Goal: Task Accomplishment & Management: Use online tool/utility

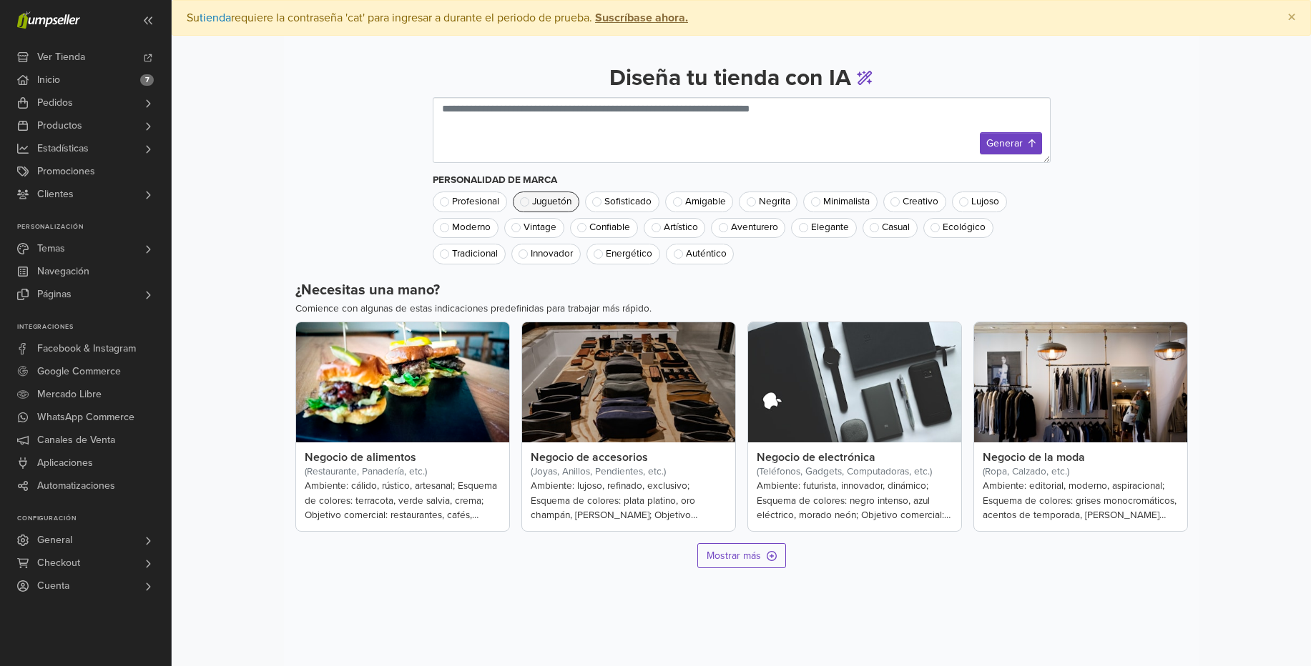
click at [549, 207] on button "Juguetón" at bounding box center [546, 202] width 67 height 20
click at [744, 226] on span "Aventurero" at bounding box center [754, 228] width 47 height 10
click at [546, 199] on span "Juguetón" at bounding box center [551, 202] width 39 height 10
click at [764, 130] on textarea at bounding box center [742, 130] width 618 height 66
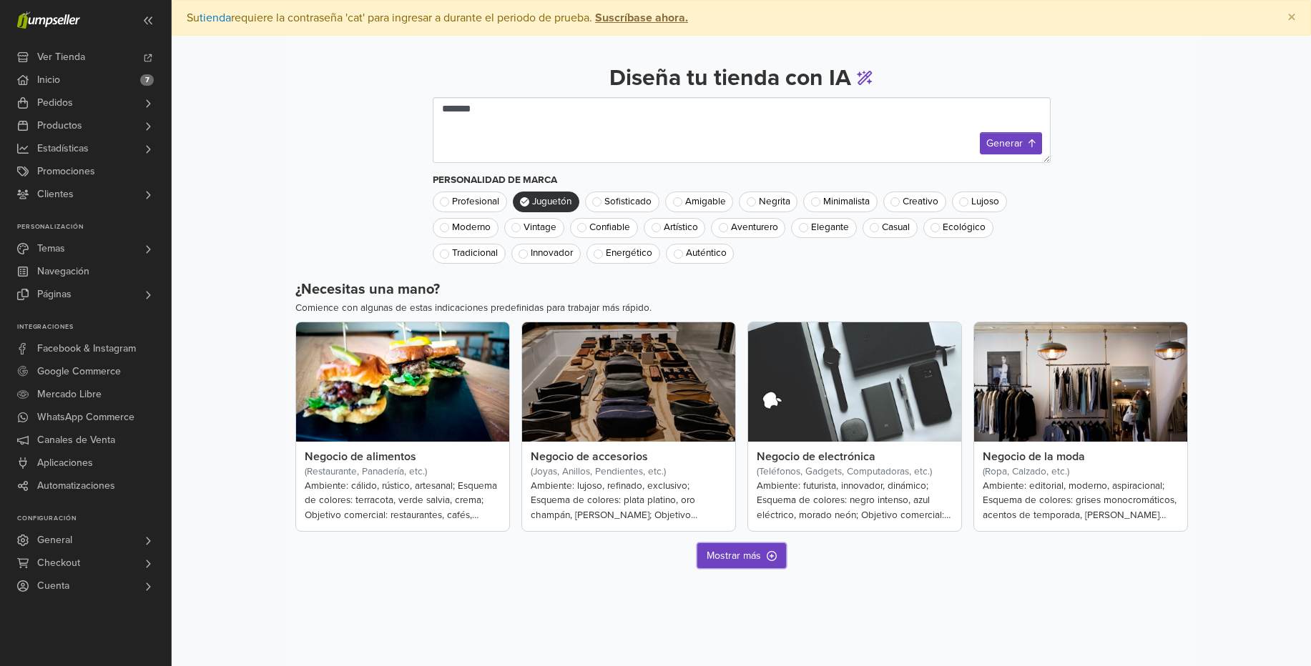
click at [737, 558] on span "Mostrar más" at bounding box center [733, 555] width 54 height 15
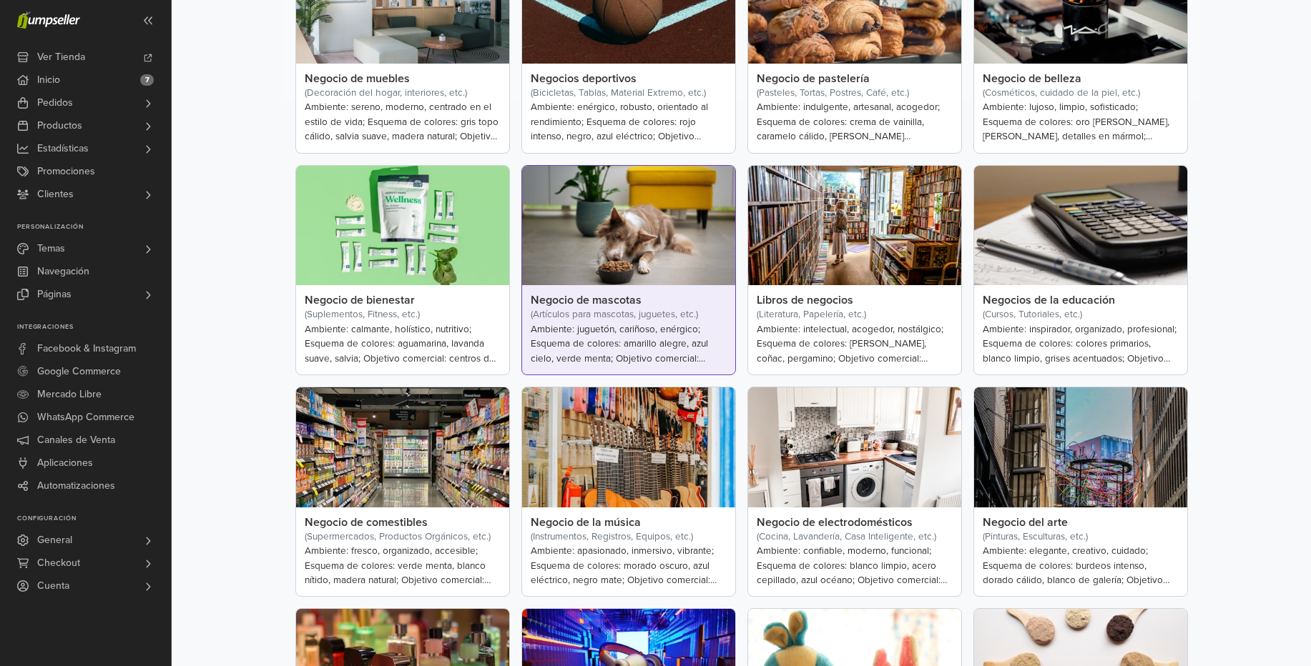
click at [638, 280] on img at bounding box center [628, 226] width 213 height 120
type textarea "**********"
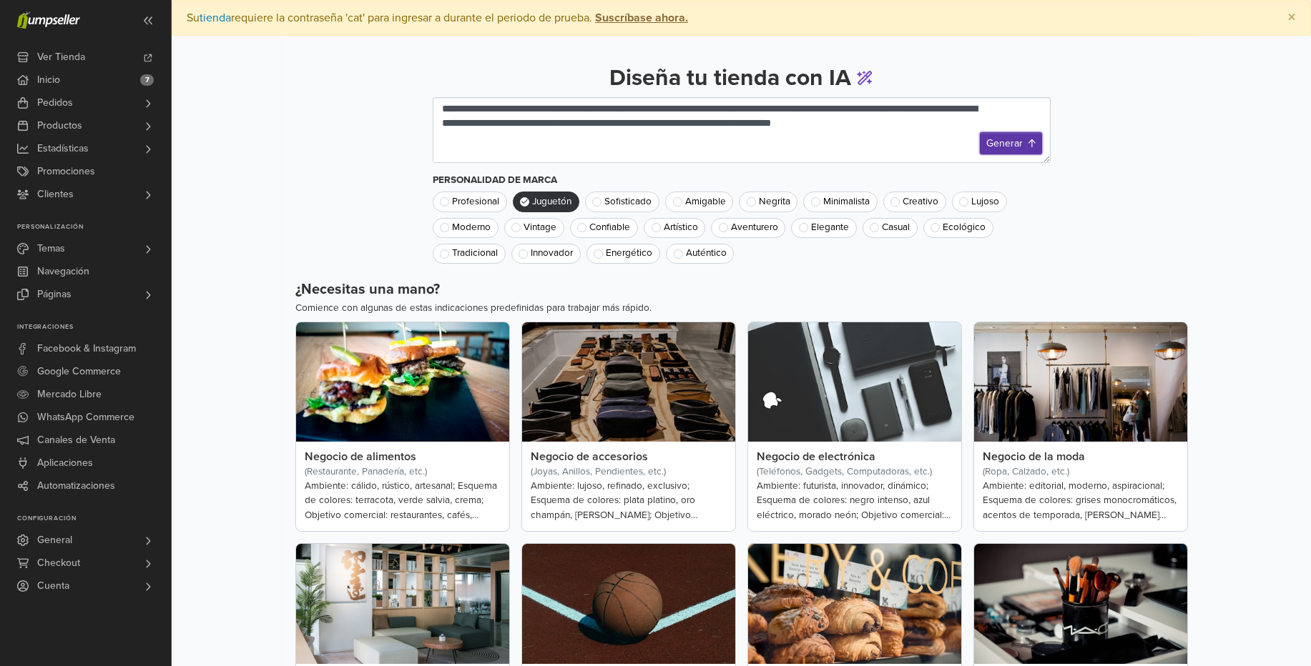
click at [1018, 143] on button "Generar" at bounding box center [1011, 143] width 62 height 22
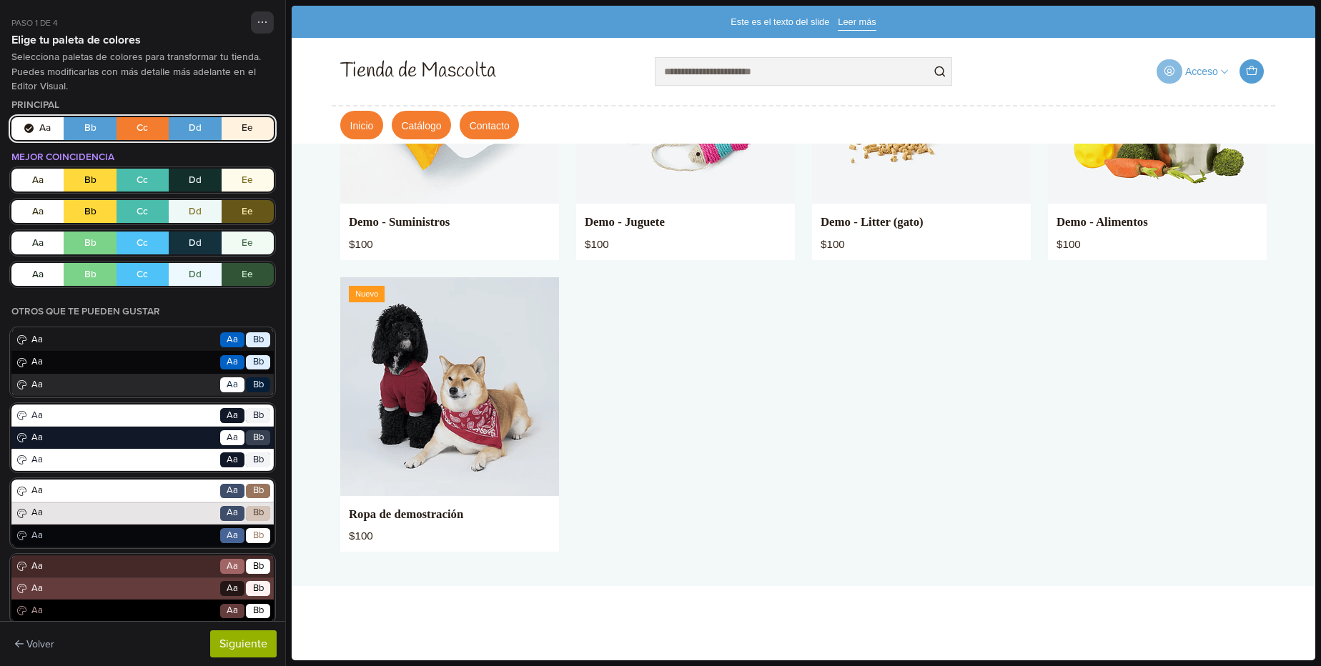
click at [1199, 70] on div "Acceso" at bounding box center [1202, 72] width 33 height 10
click at [1042, 80] on ul "Acceso Ingresar Crear cuenta 0" at bounding box center [1118, 71] width 297 height 33
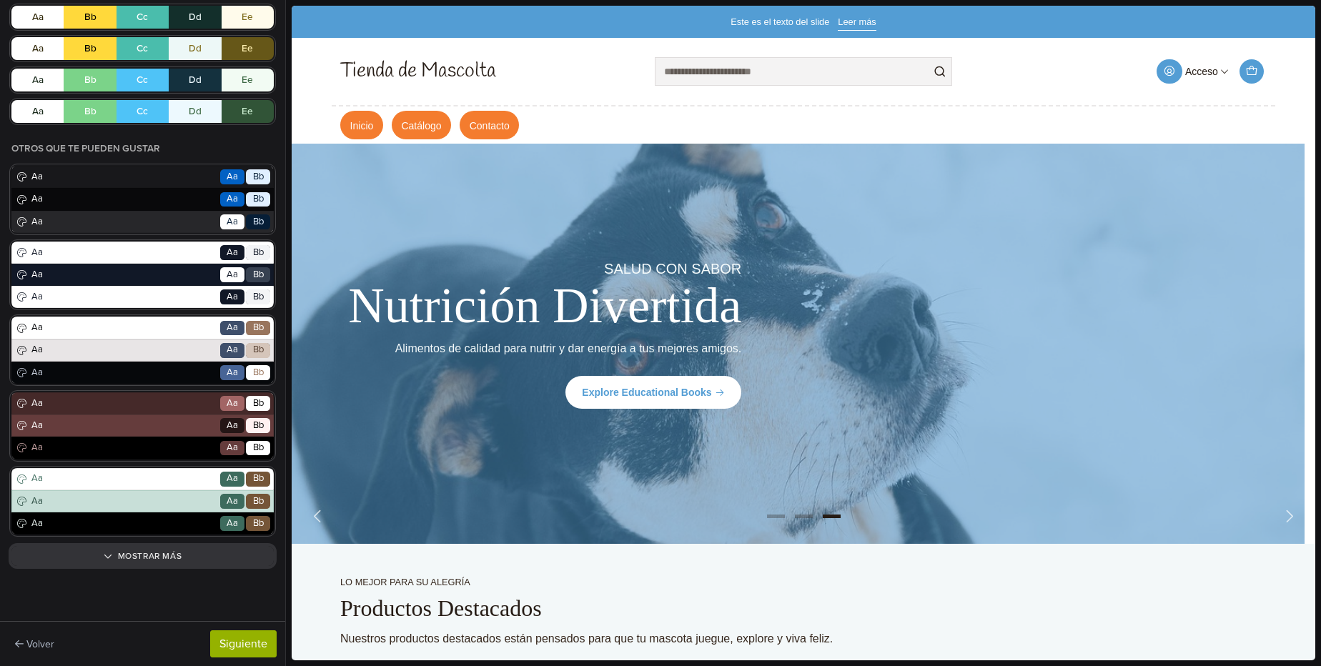
scroll to position [166, 0]
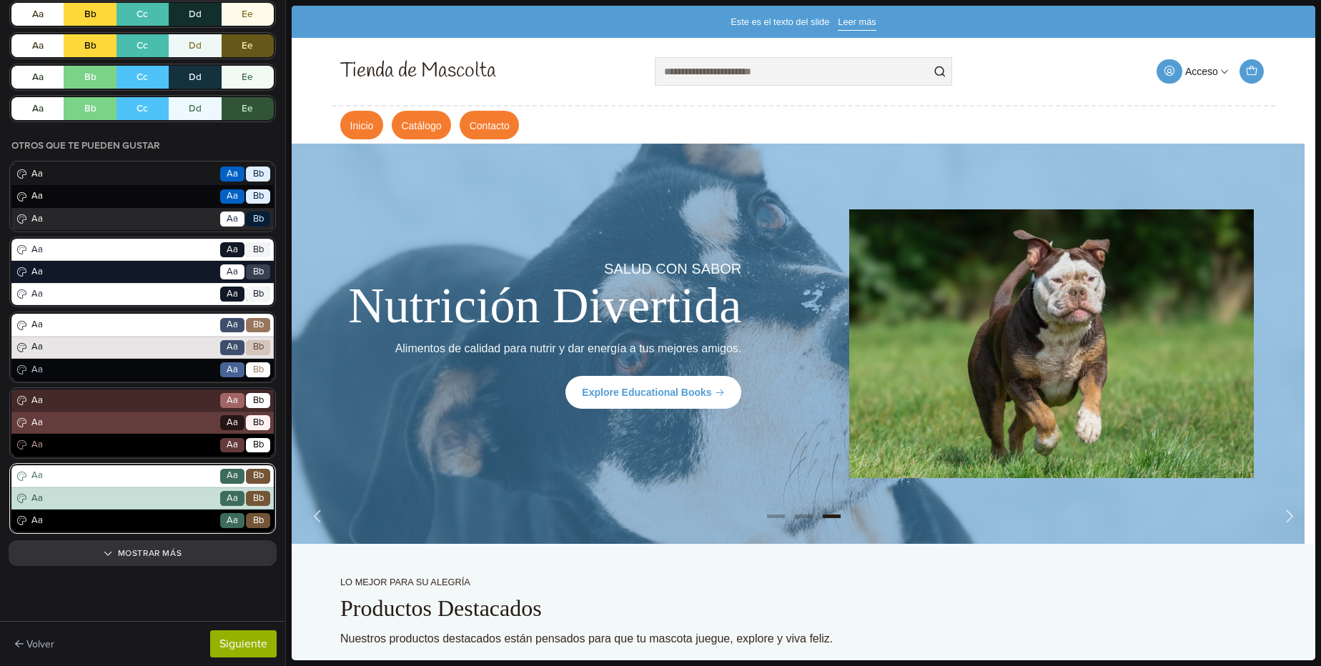
click at [119, 492] on span "Aa" at bounding box center [123, 499] width 189 height 14
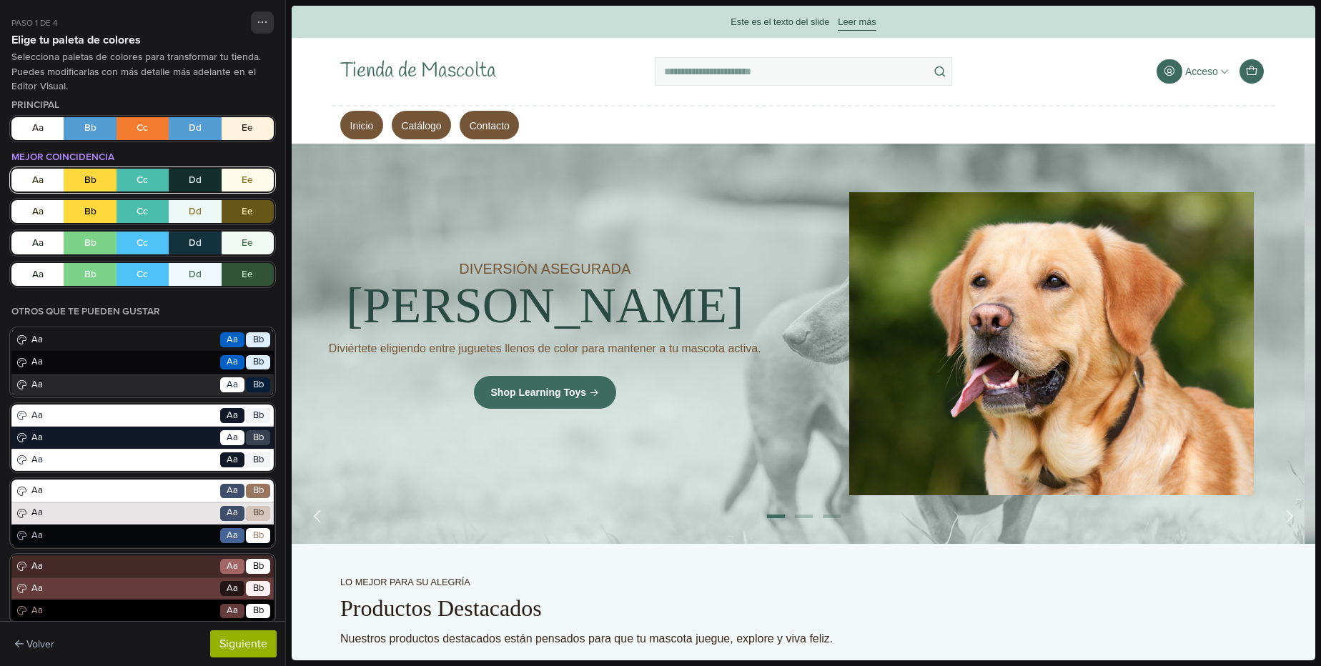
click at [98, 182] on button "Aa Bb Cc Dd Ee" at bounding box center [142, 180] width 262 height 23
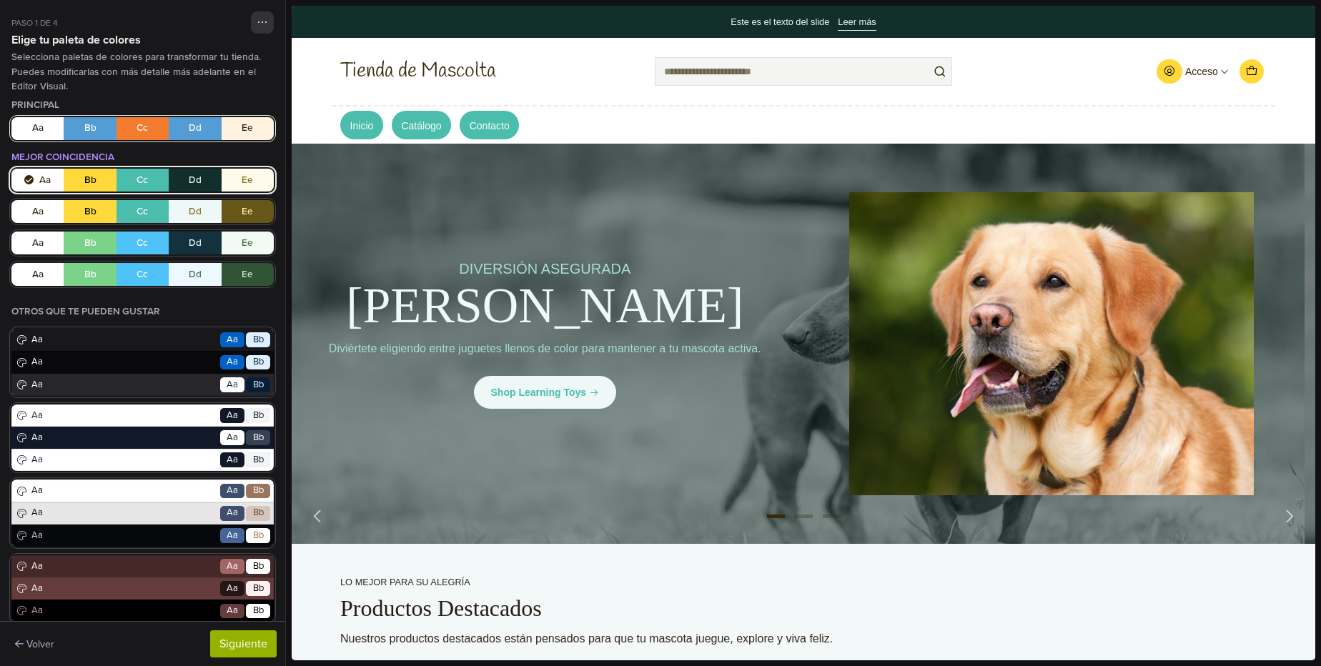
click at [153, 131] on button "Aa Bb Cc Dd Ee" at bounding box center [142, 128] width 262 height 23
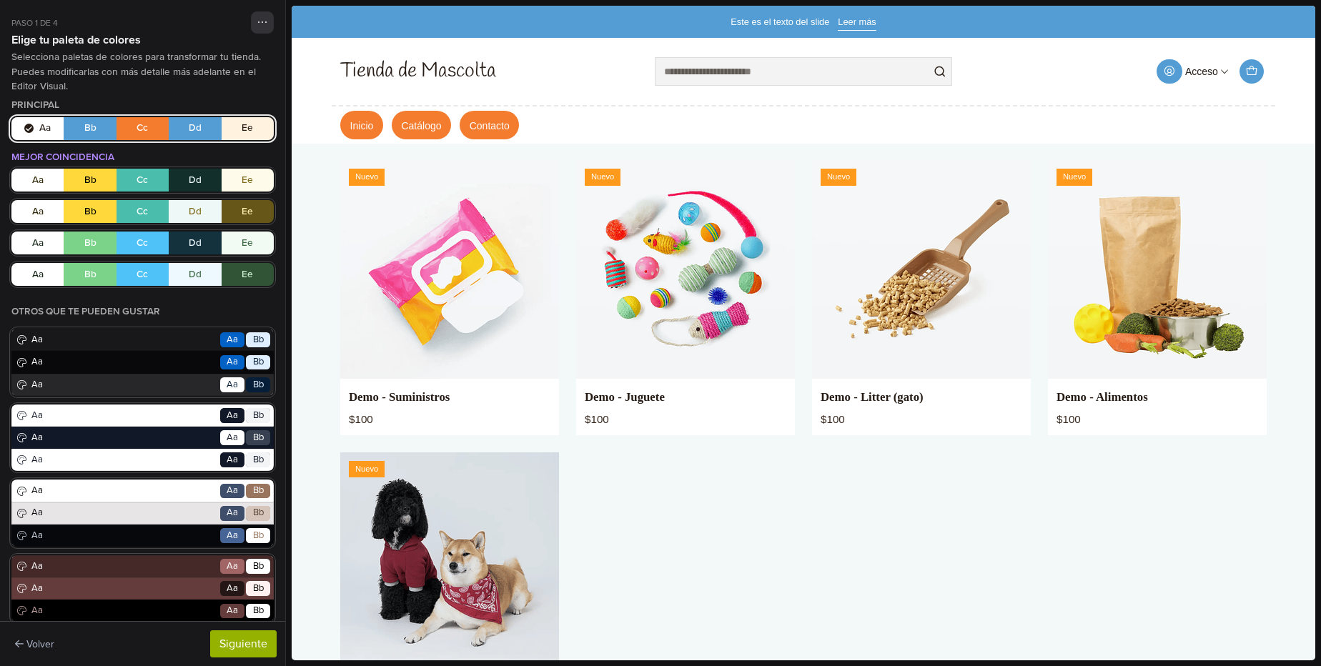
scroll to position [515, 0]
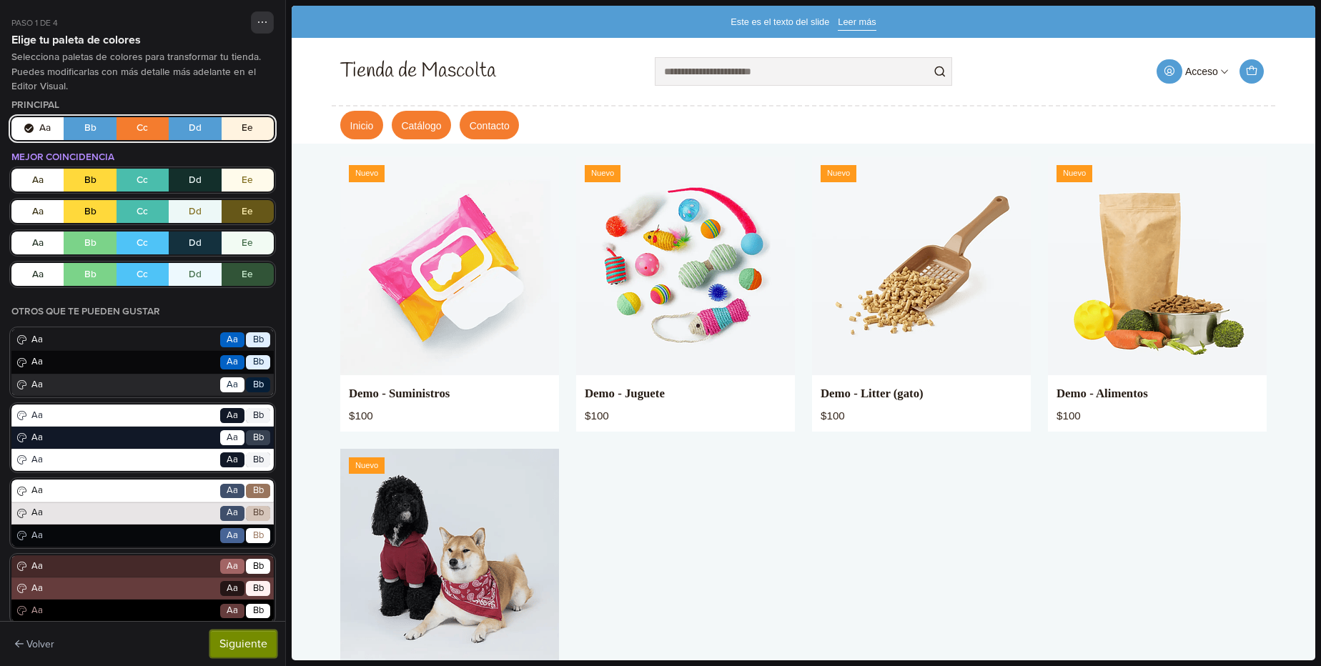
click at [232, 637] on button "Siguiente" at bounding box center [243, 644] width 67 height 27
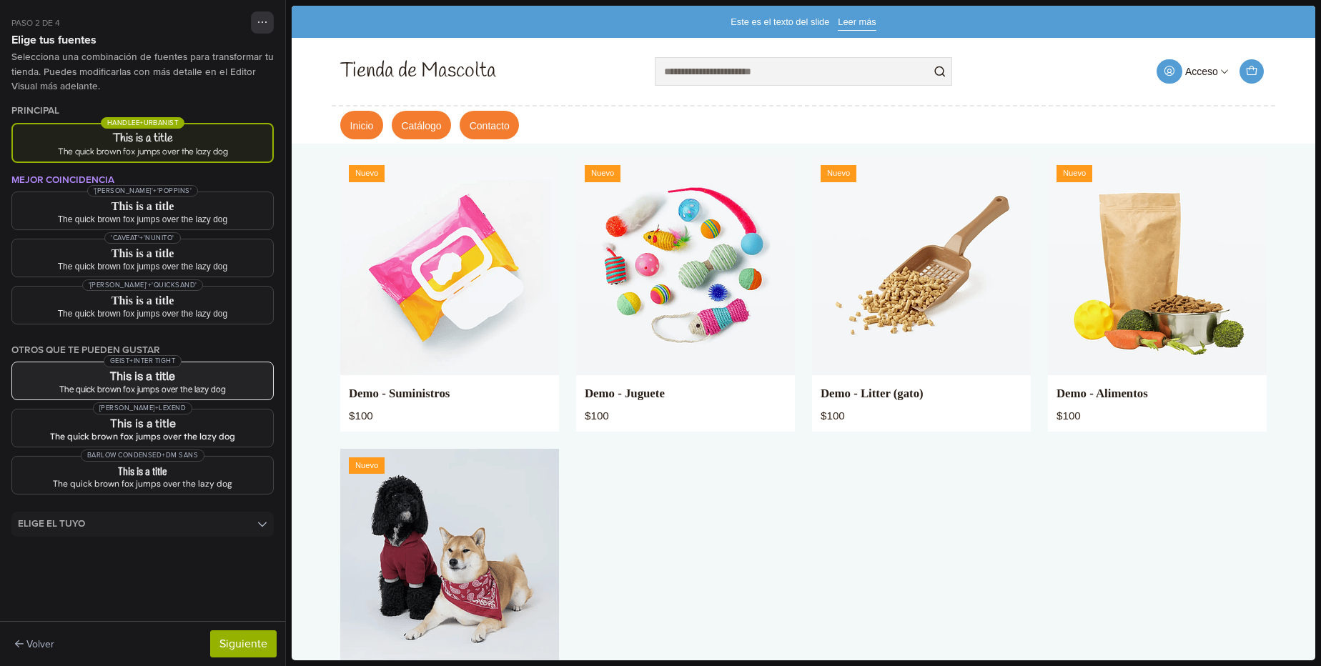
click at [174, 380] on h3 "This is a title" at bounding box center [143, 376] width 238 height 11
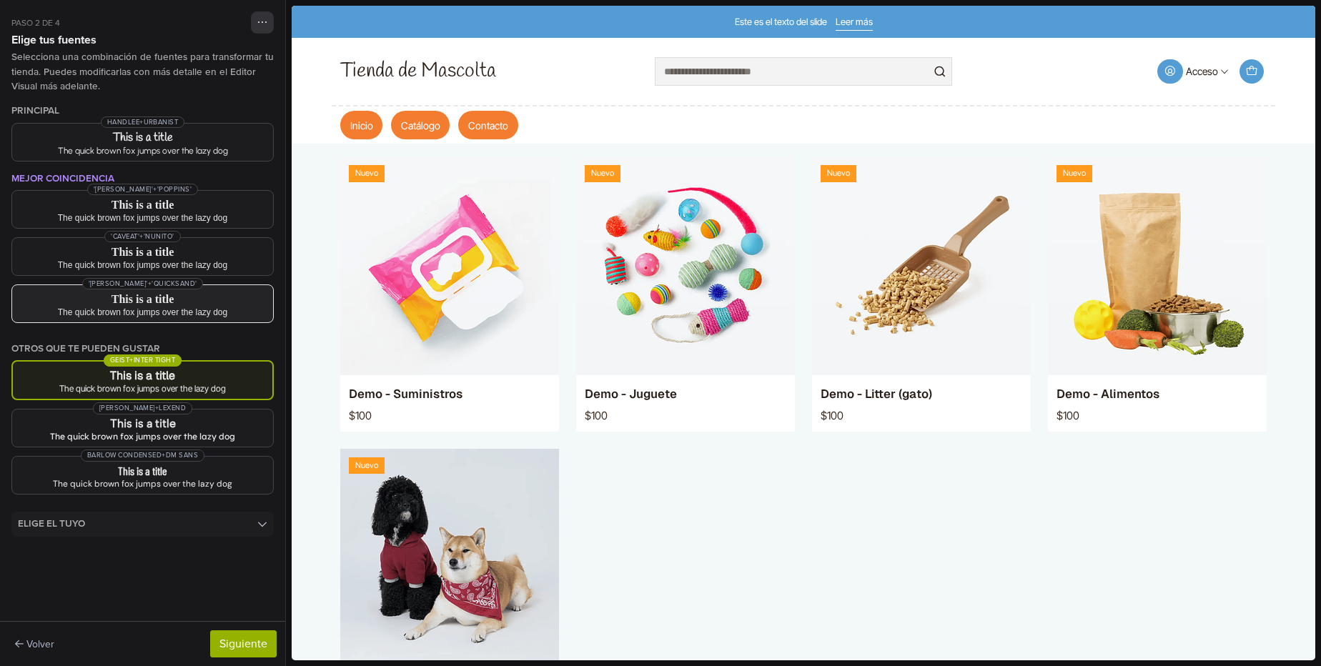
click at [210, 318] on button "'Gloria Hallelujah' + 'Quicksand' This is a title The quick brown [PERSON_NAME]…" at bounding box center [142, 304] width 262 height 39
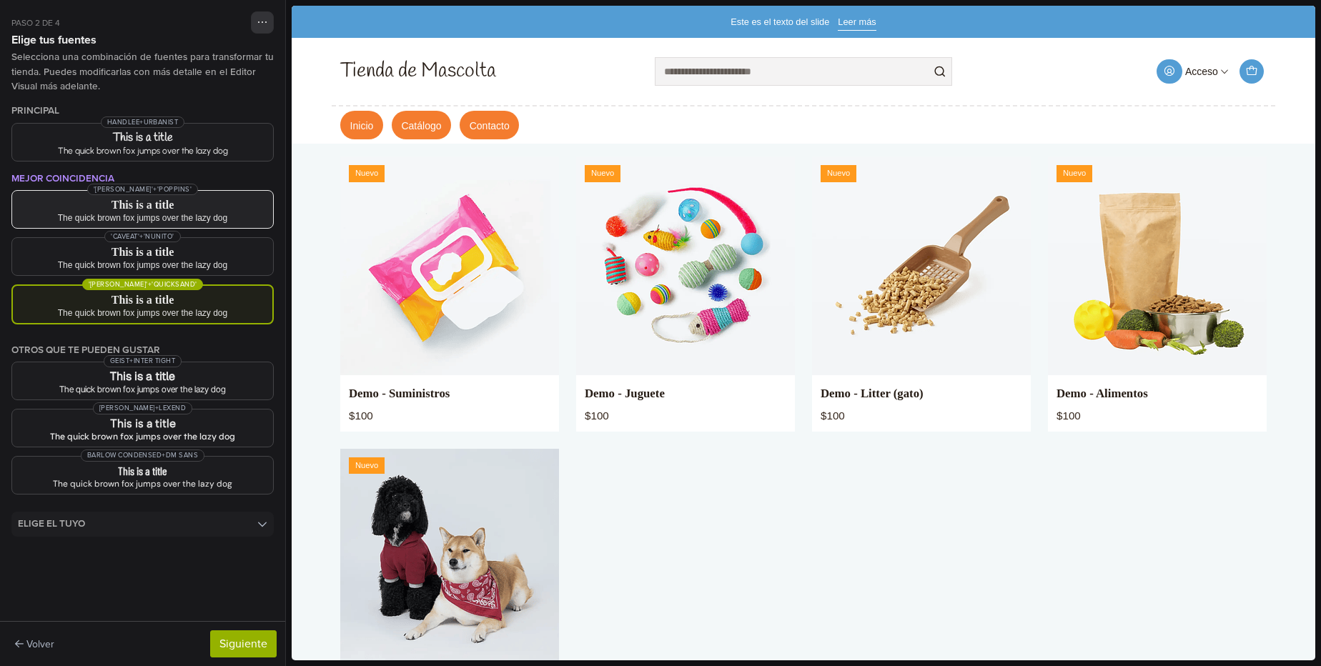
click at [212, 205] on h3 "This is a title" at bounding box center [143, 205] width 238 height 11
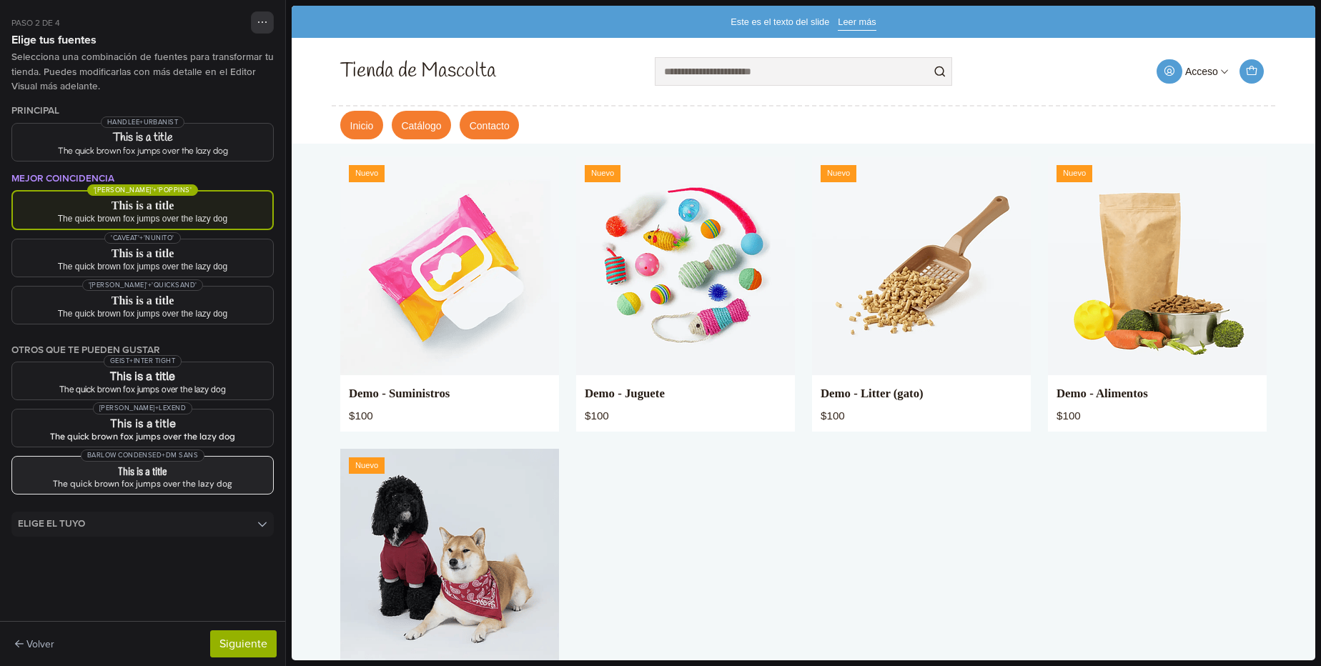
click at [154, 476] on h3 "This is a title" at bounding box center [143, 471] width 238 height 11
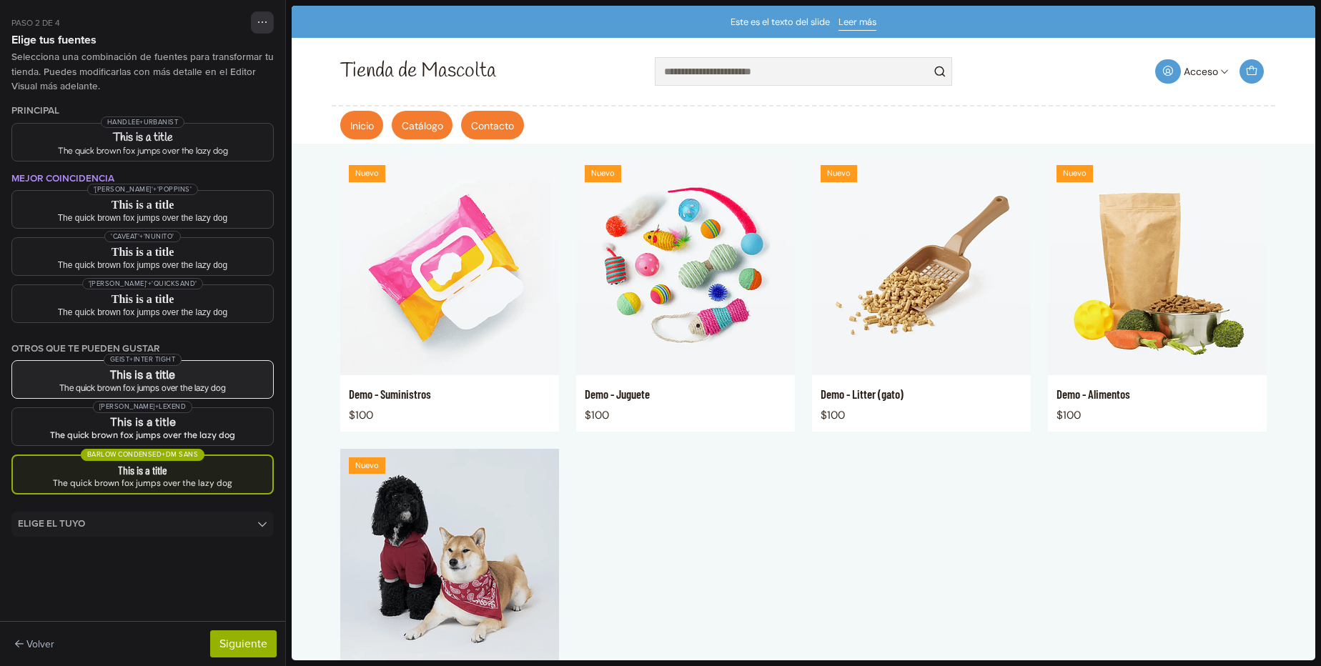
click at [189, 368] on button "Geist + Inter Tight This is a title The quick brown fox jumps over the lazy dog" at bounding box center [142, 379] width 262 height 39
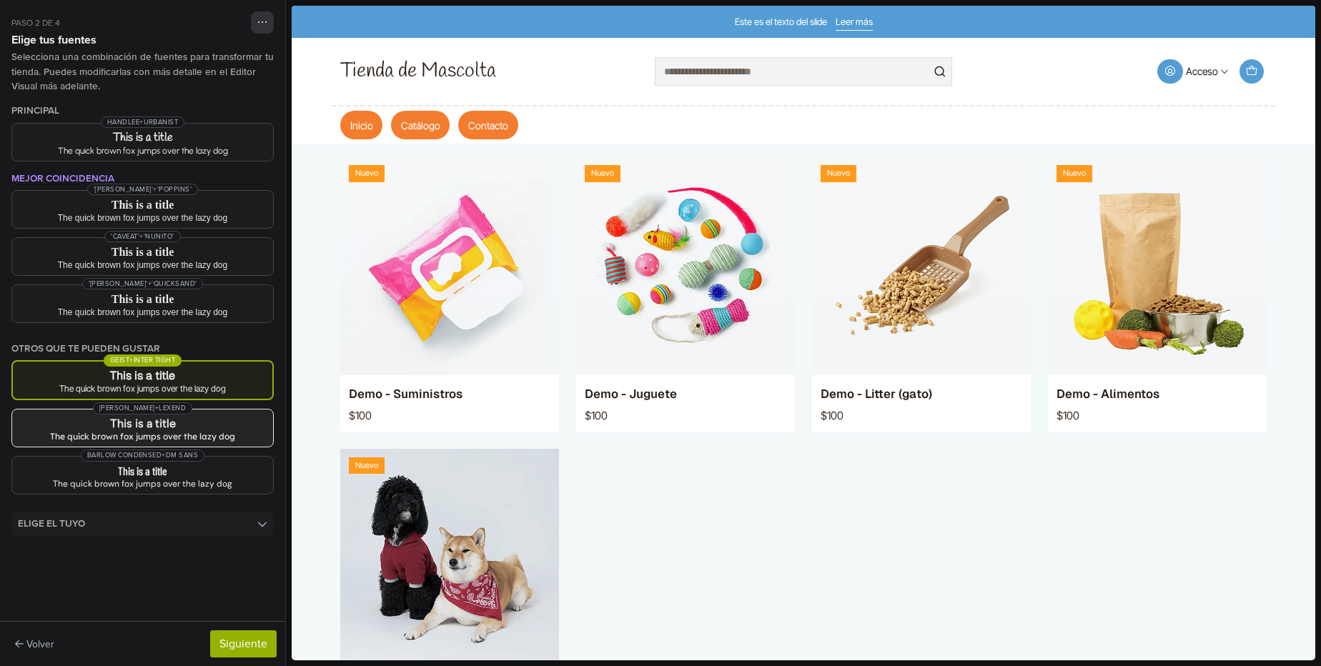
click at [179, 425] on h3 "This is a title" at bounding box center [143, 423] width 238 height 11
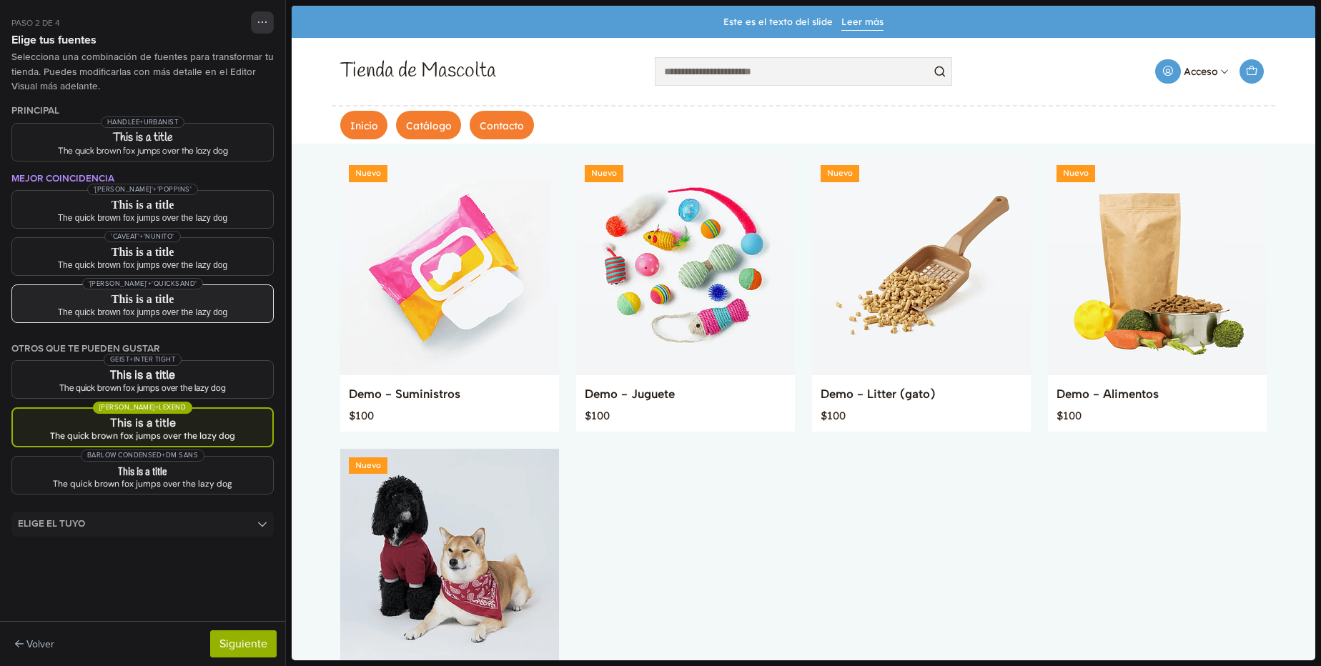
click at [205, 306] on button "'Gloria Hallelujah' + 'Quicksand' This is a title The quick brown [PERSON_NAME]…" at bounding box center [142, 304] width 262 height 39
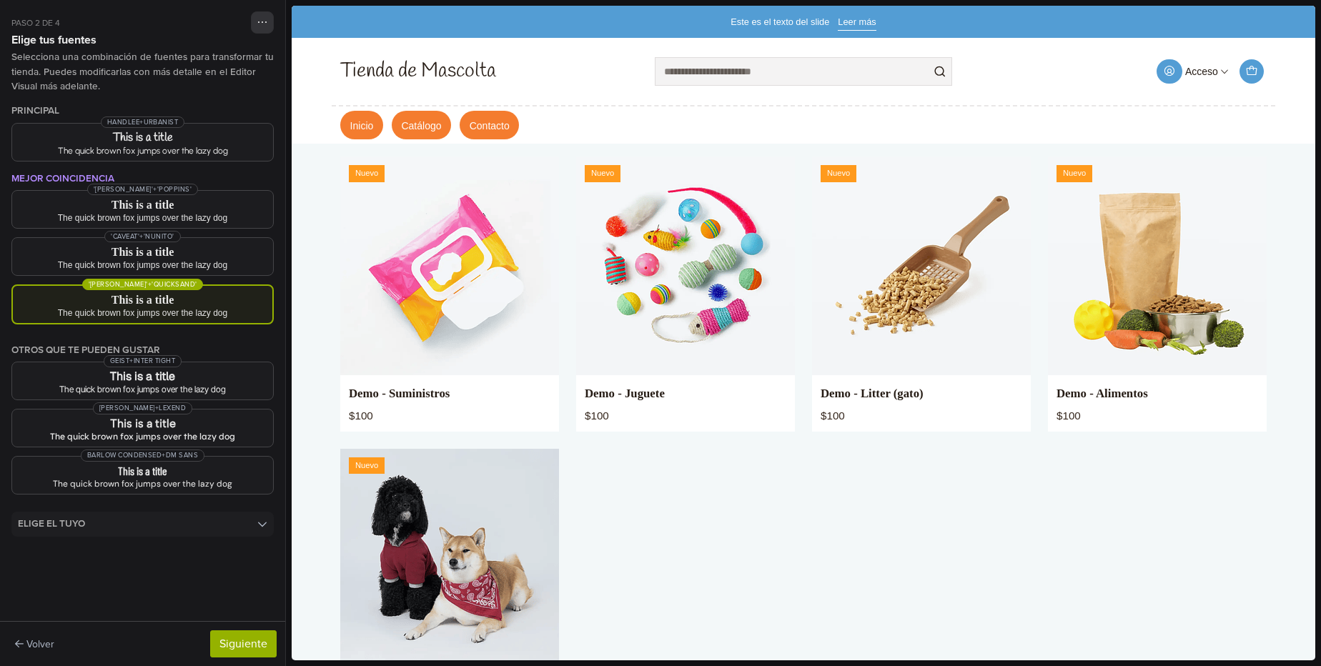
click at [216, 277] on div "'[PERSON_NAME]' + 'Quicksand'" at bounding box center [143, 284] width 260 height 14
click at [217, 262] on div "The quick brown fox jumps over the lazy dog" at bounding box center [143, 265] width 238 height 9
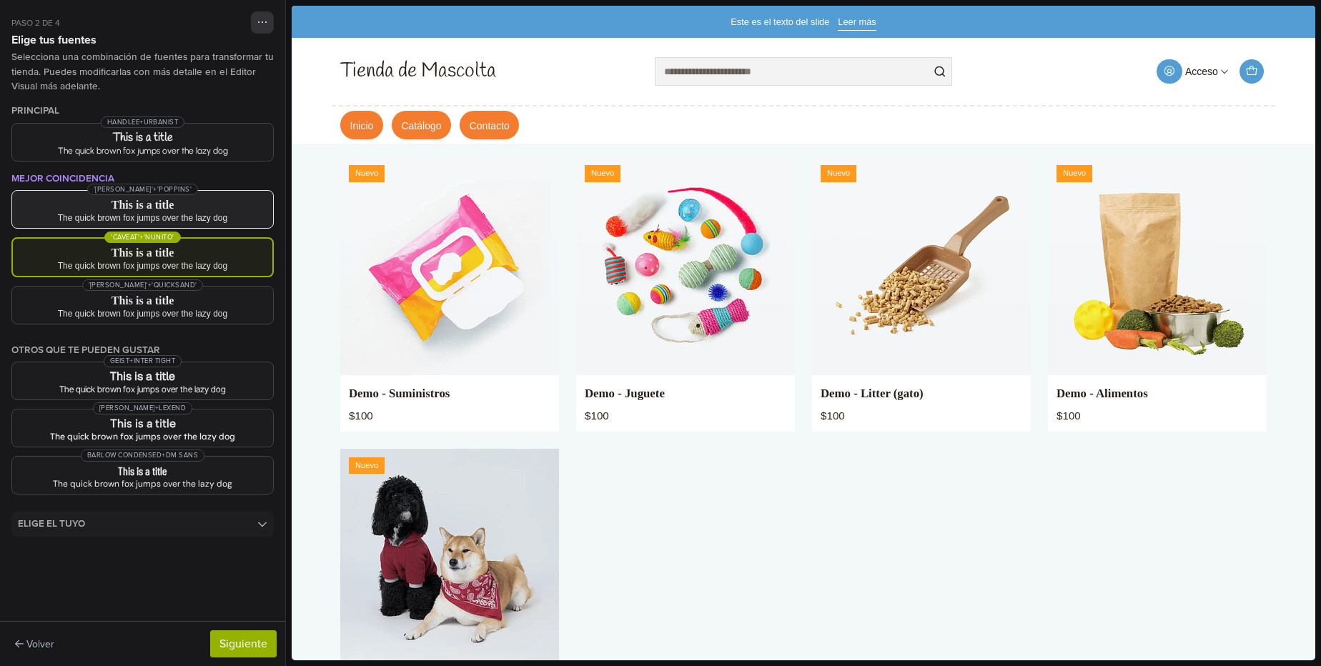
click at [226, 217] on div "The quick brown fox jumps over the lazy dog" at bounding box center [143, 218] width 238 height 9
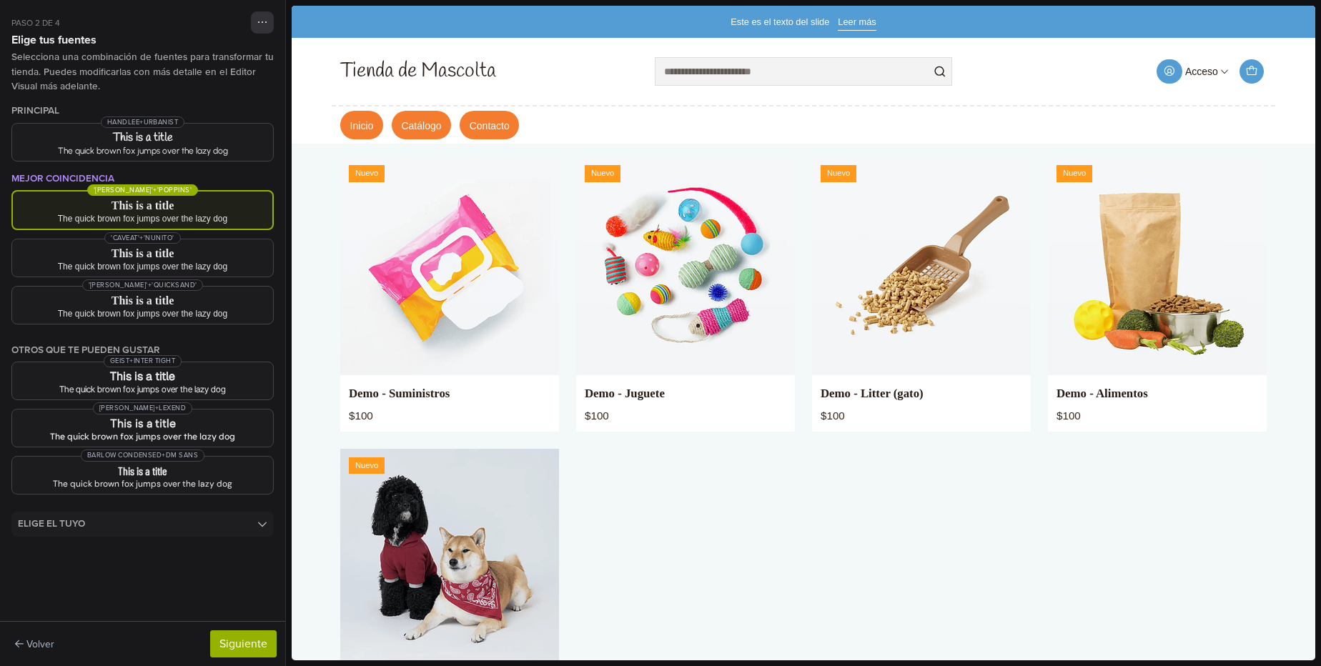
click at [231, 172] on div "Paso 2 de 4 Playful 4.10.1 Borrador Galería de temas Editor Visual A Estilo del…" at bounding box center [142, 333] width 285 height 666
click at [235, 145] on button "Handlee + Urbanist This is a title The quick brown [PERSON_NAME] jumps over the…" at bounding box center [142, 142] width 262 height 39
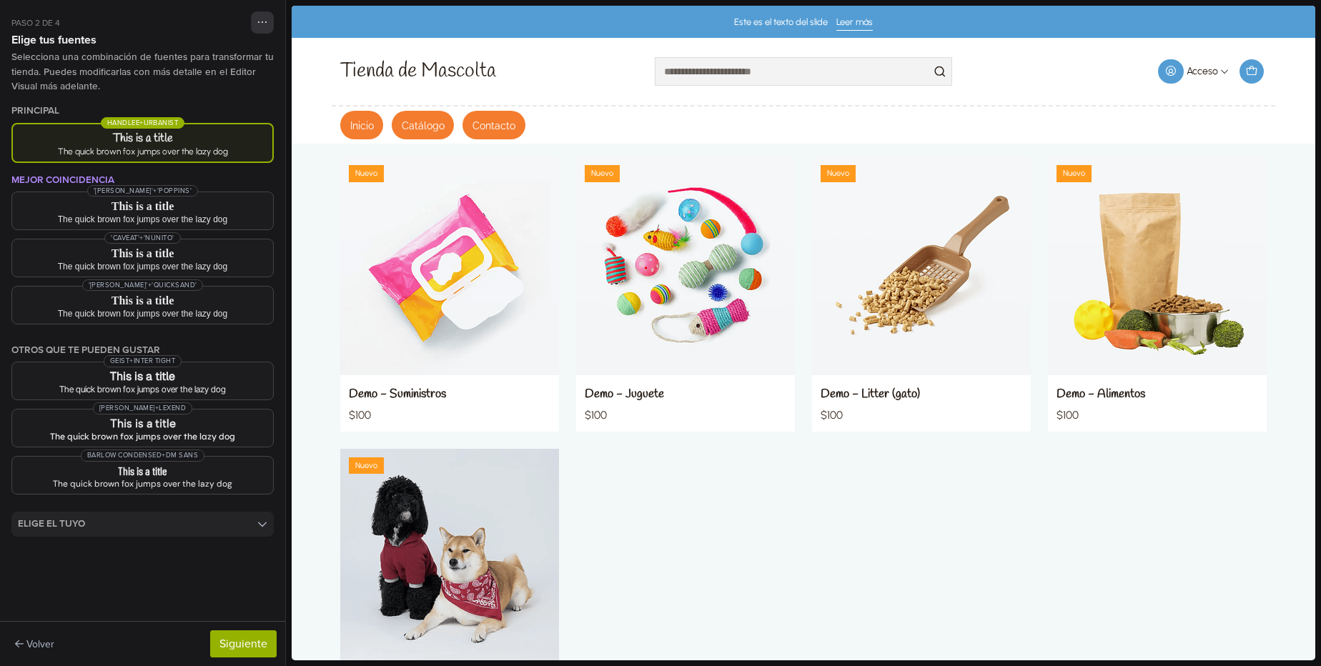
click at [103, 523] on summary "Elige el tuyo" at bounding box center [142, 524] width 262 height 24
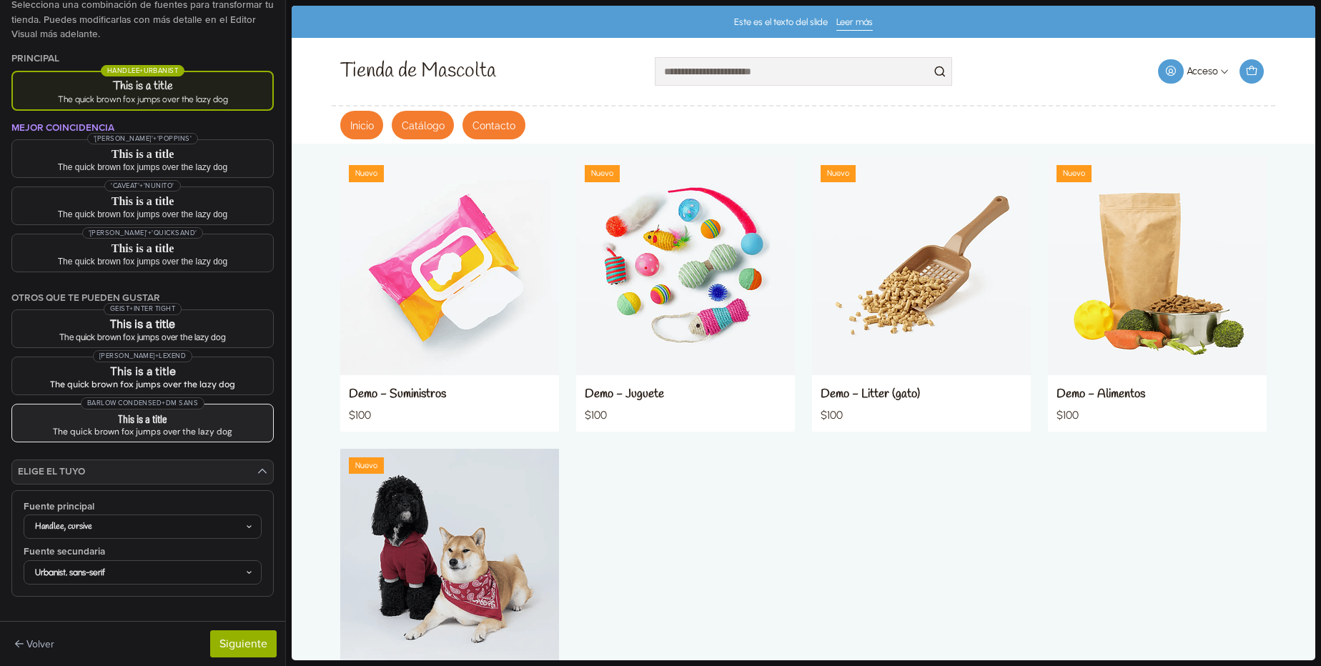
scroll to position [80, 0]
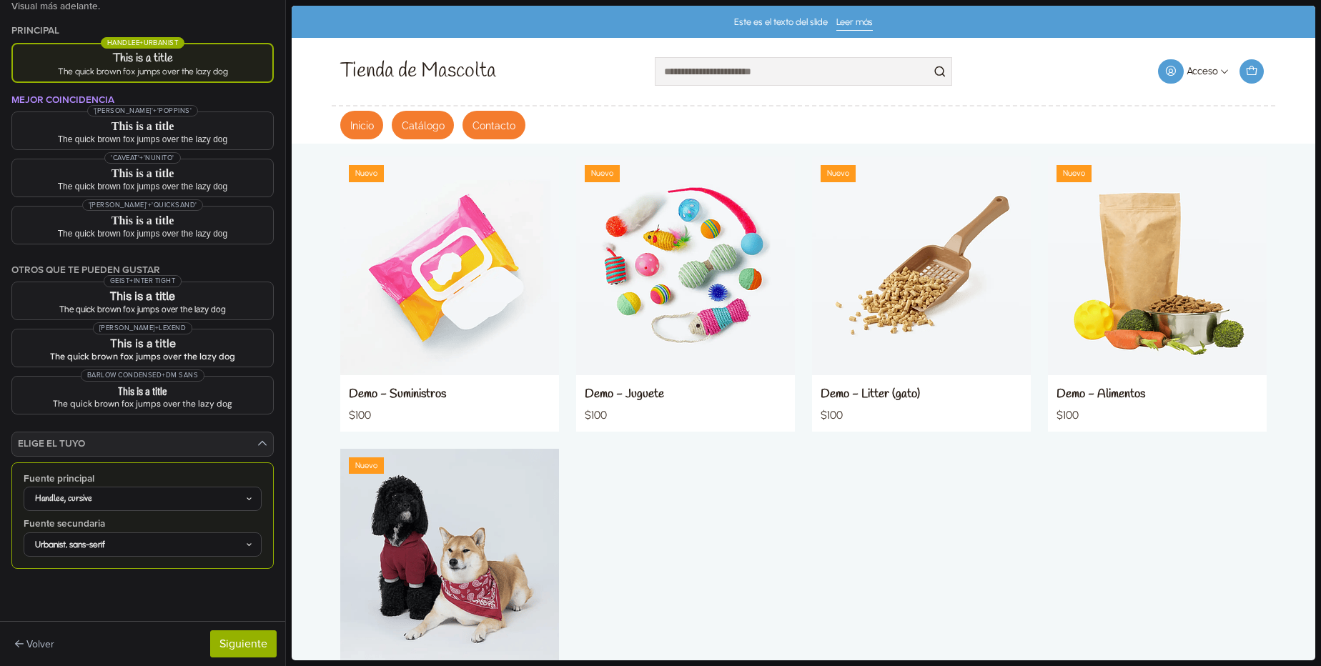
click at [176, 495] on div "Handlee, cursive" at bounding box center [135, 499] width 219 height 13
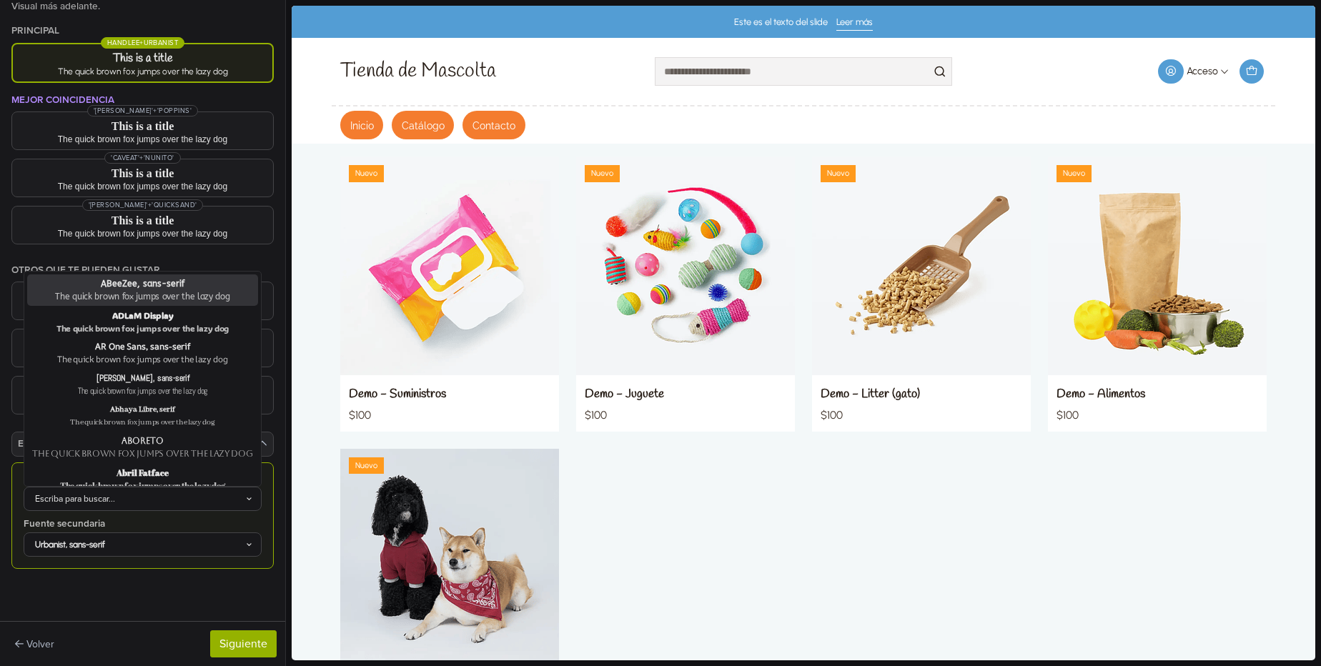
click at [149, 297] on div "The quick brown fox jumps over the lazy dog" at bounding box center [142, 296] width 225 height 13
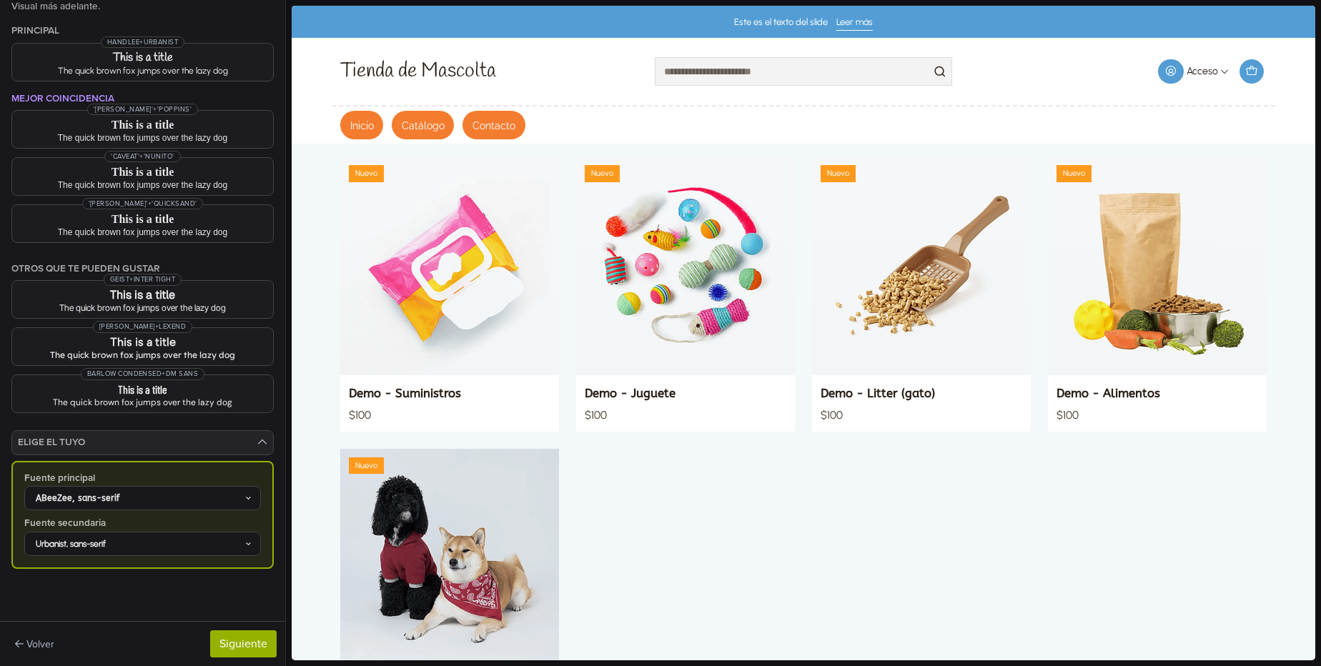
click at [167, 498] on div "ABeeZee, sans-serif" at bounding box center [135, 498] width 217 height 13
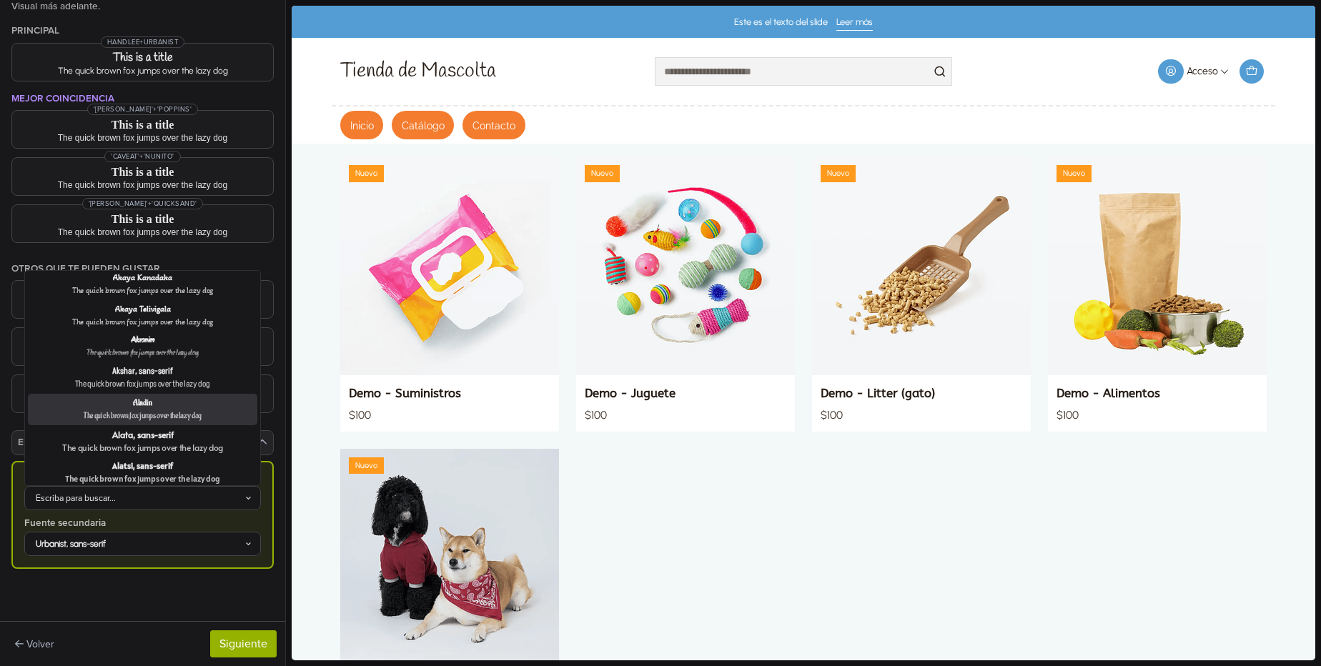
scroll to position [772, 0]
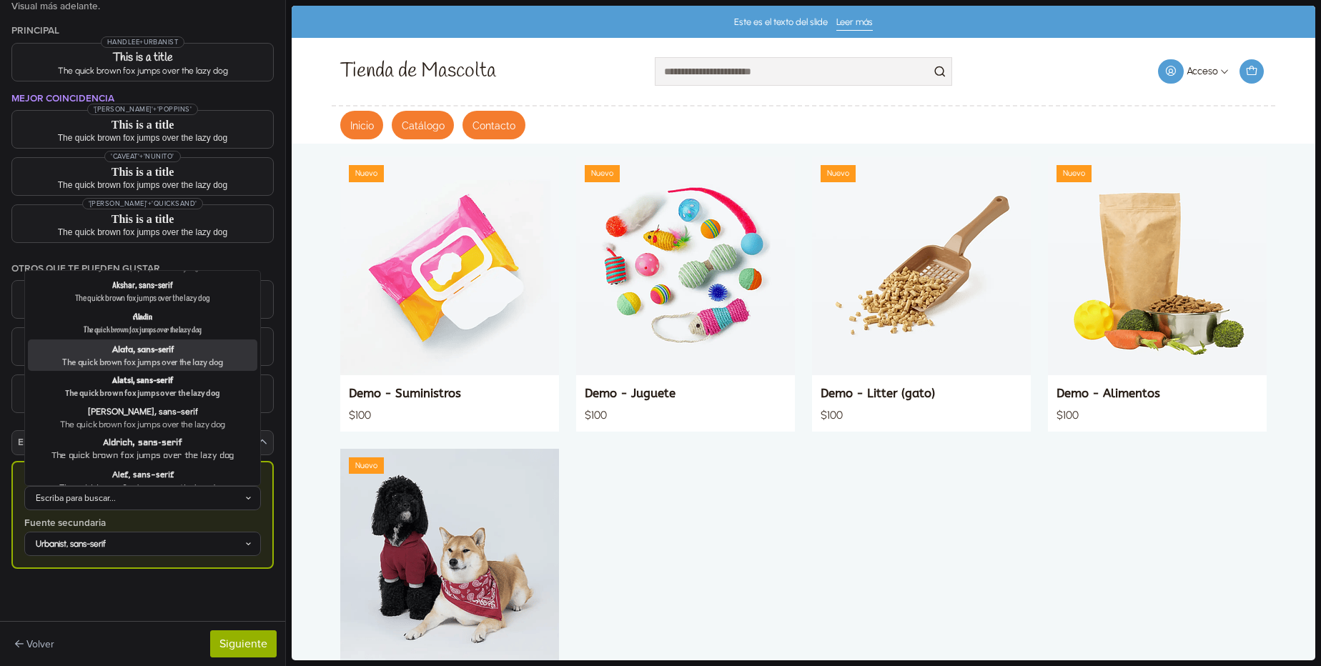
click at [147, 355] on div "The quick brown fox jumps over the lazy dog" at bounding box center [143, 361] width 224 height 13
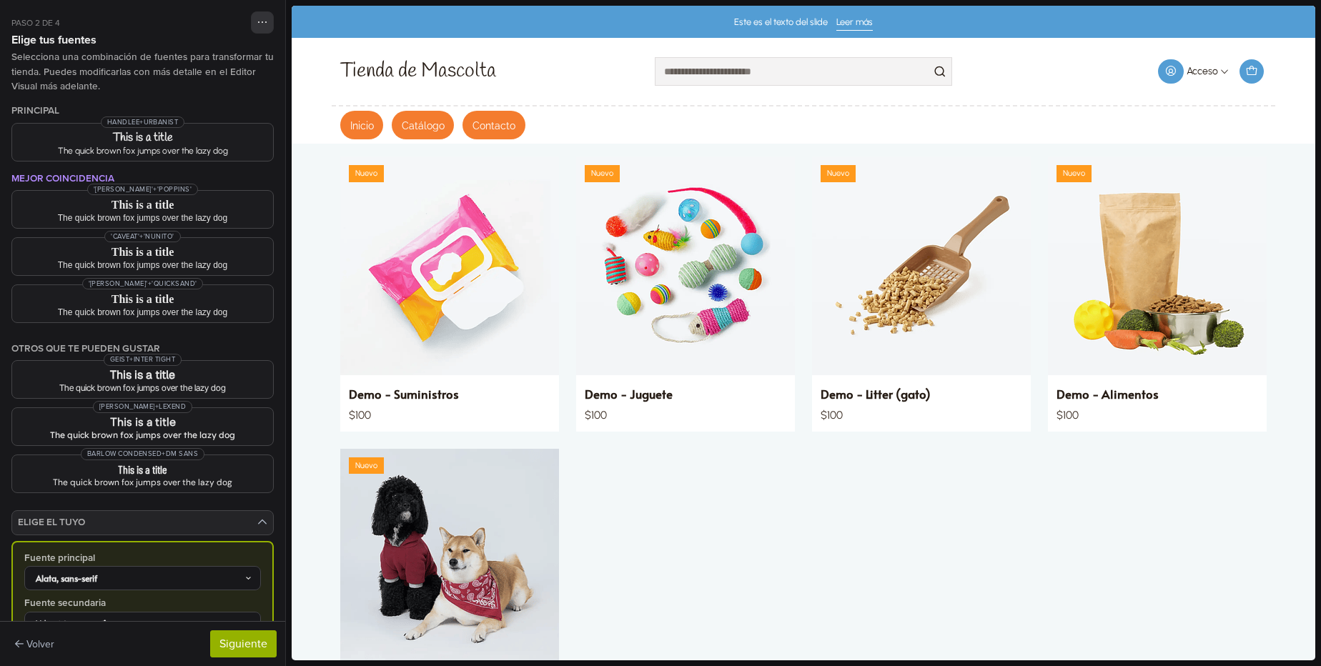
scroll to position [80, 0]
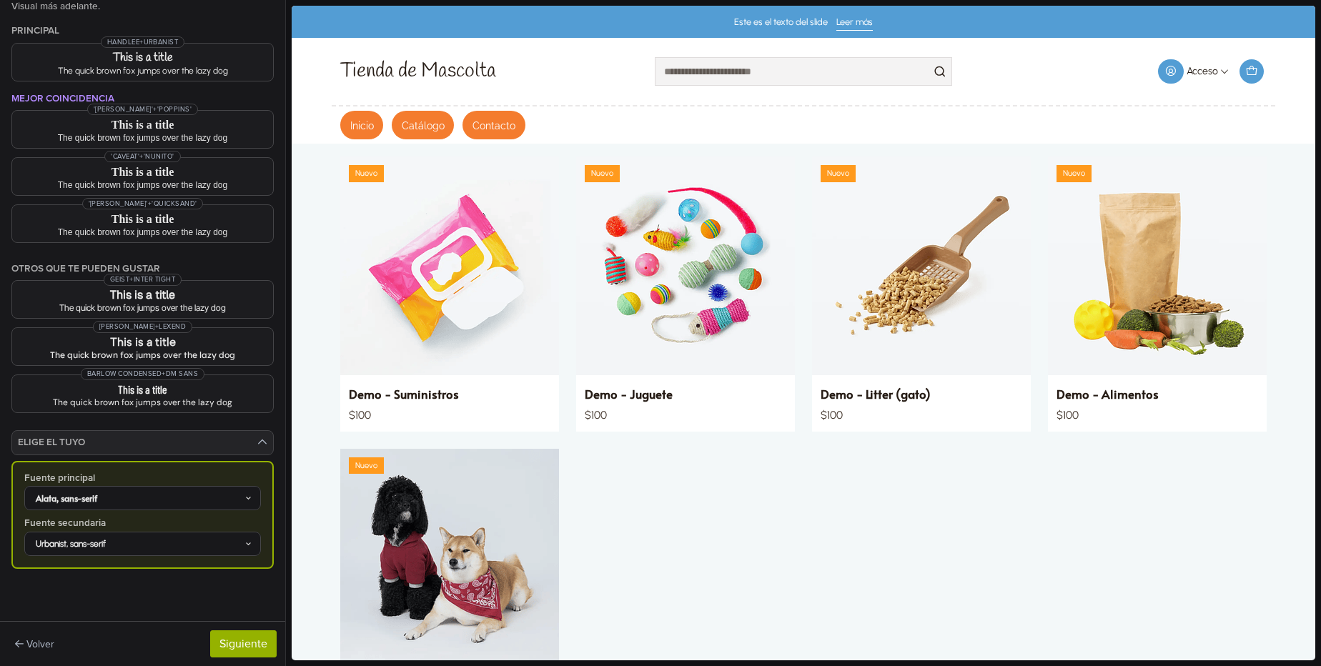
click at [140, 495] on div "Alata, sans-serif" at bounding box center [135, 498] width 217 height 13
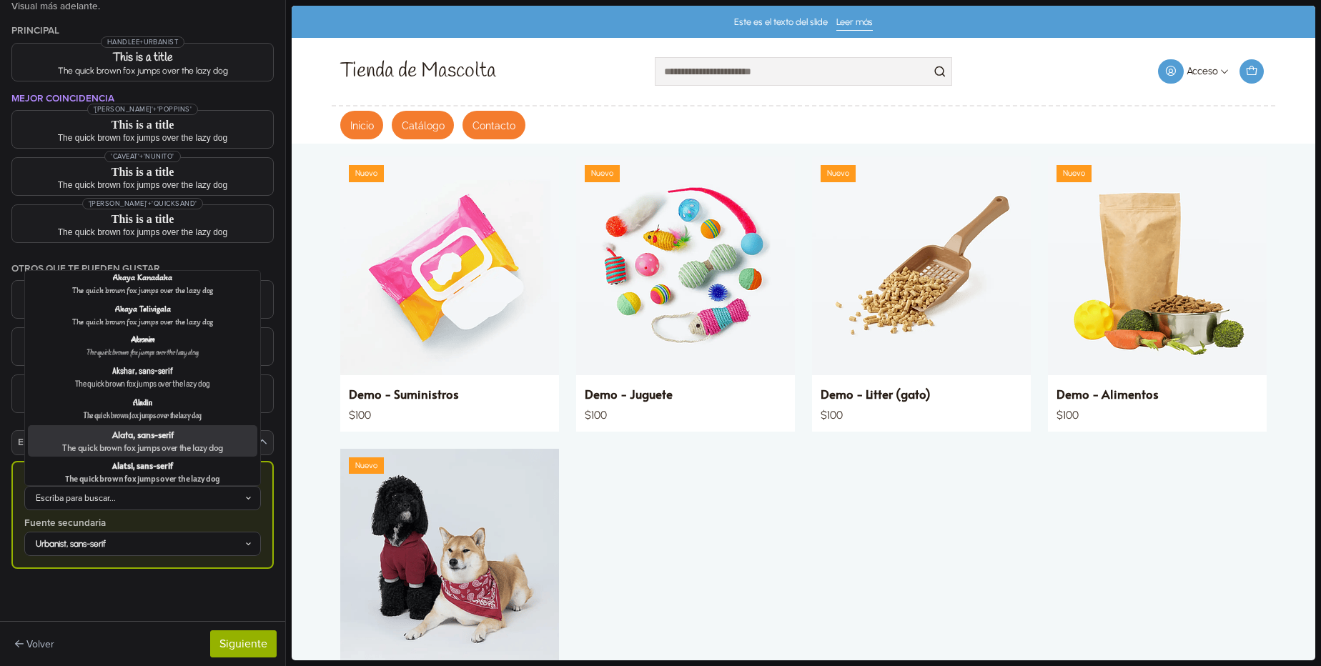
scroll to position [858, 0]
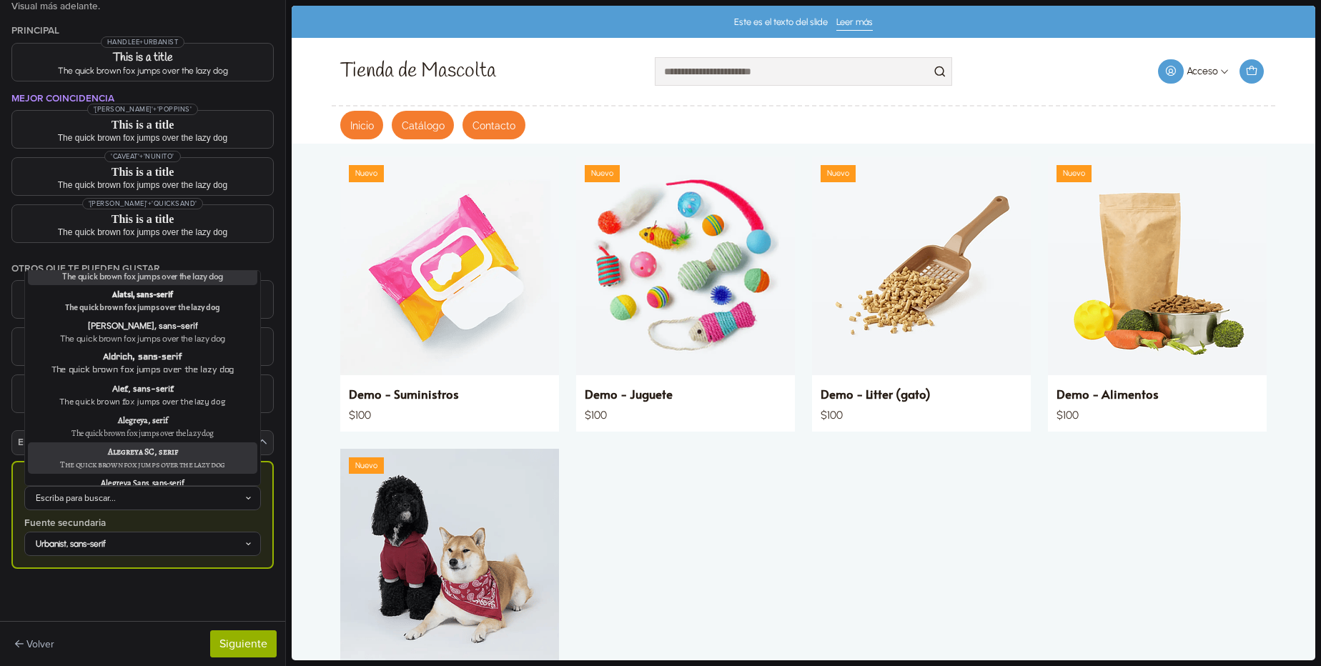
drag, startPoint x: 833, startPoint y: 490, endPoint x: 657, endPoint y: 297, distance: 261.2
click at [832, 490] on div "Nuevo demo-product | Demo - Suministros $100 Nuevo" at bounding box center [804, 440] width 944 height 567
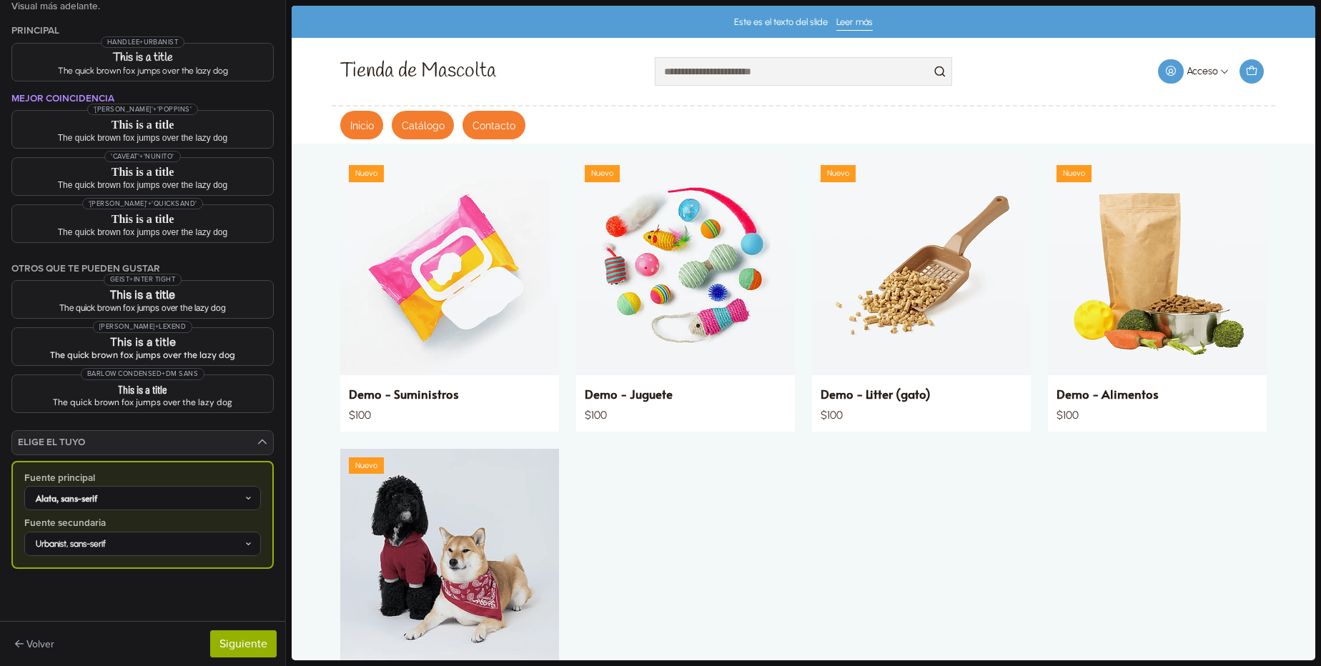
click at [861, 513] on div "Nuevo demo-product | Demo - Suministros $100 Nuevo" at bounding box center [804, 440] width 944 height 567
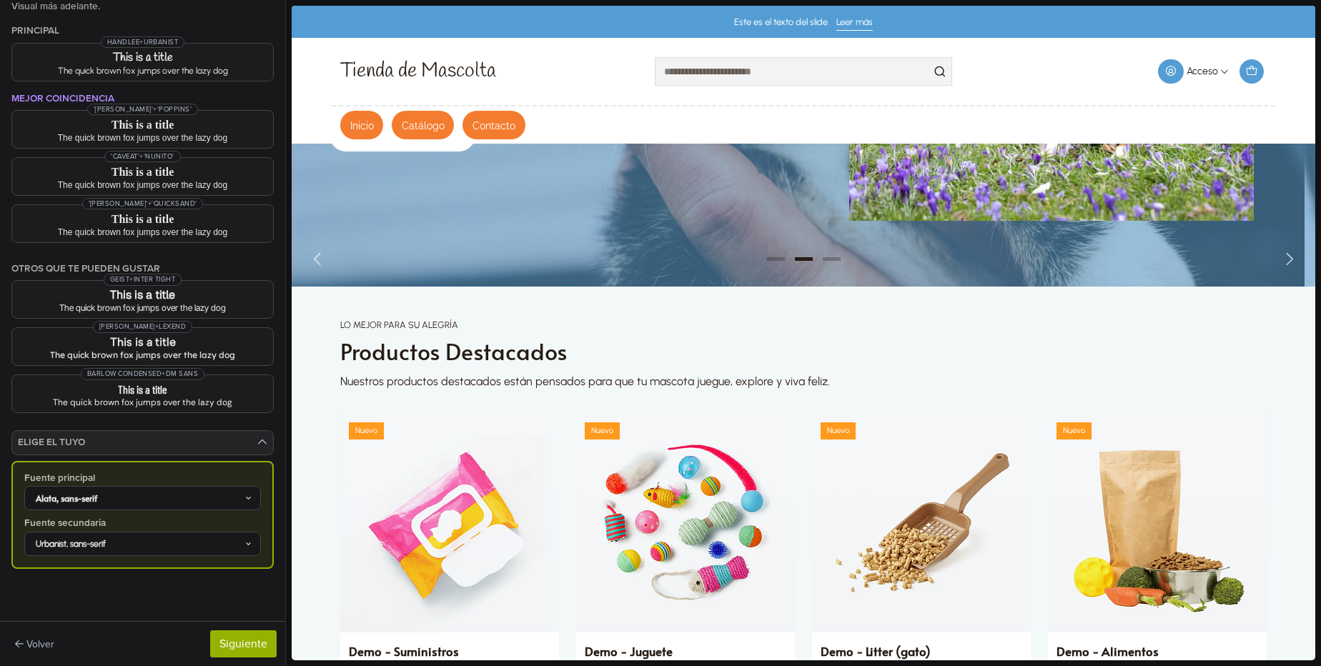
scroll to position [0, 0]
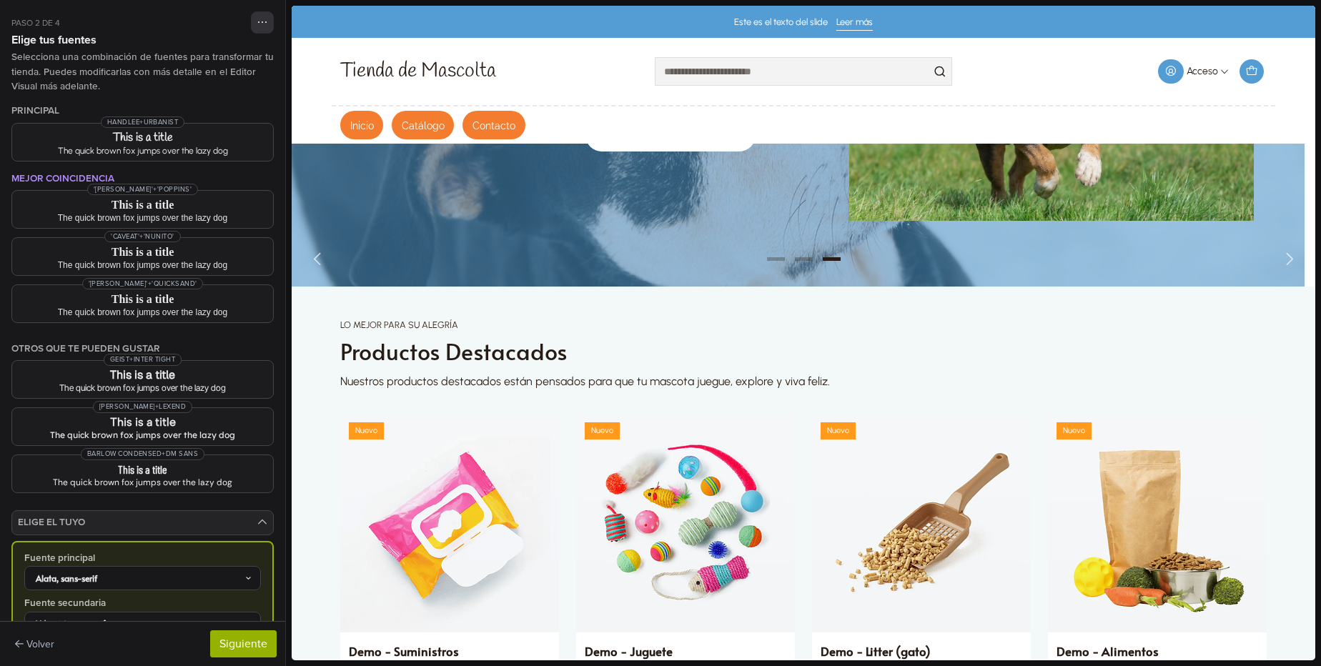
click at [1056, 69] on ul "Acceso Ingresar Crear cuenta 0" at bounding box center [1118, 71] width 297 height 33
